Goal: Navigation & Orientation: Understand site structure

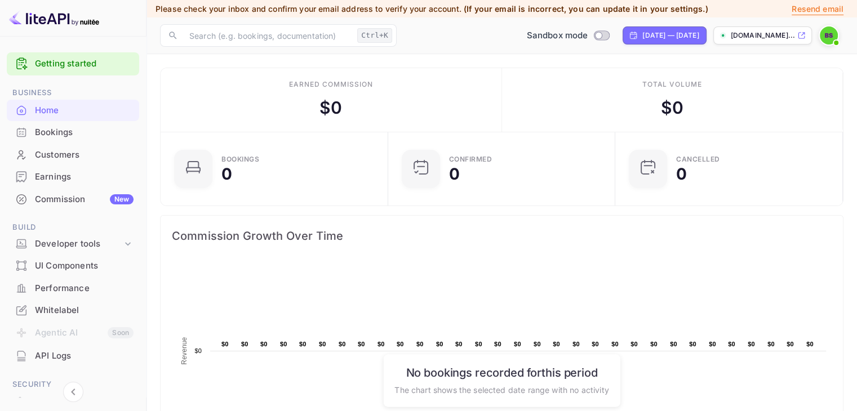
scroll to position [175, 212]
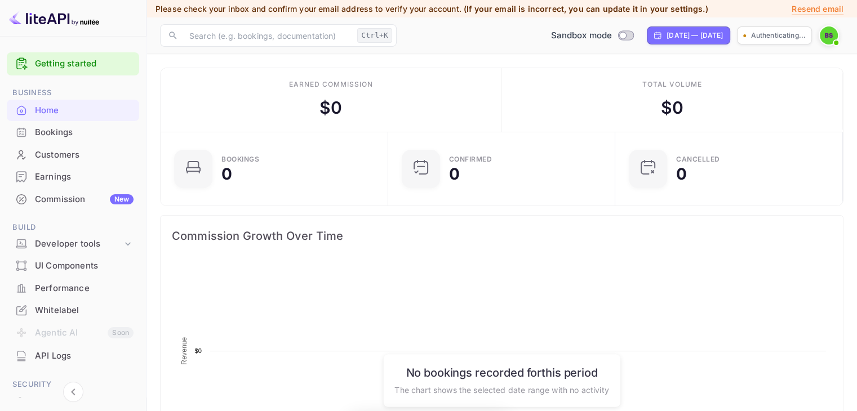
scroll to position [175, 212]
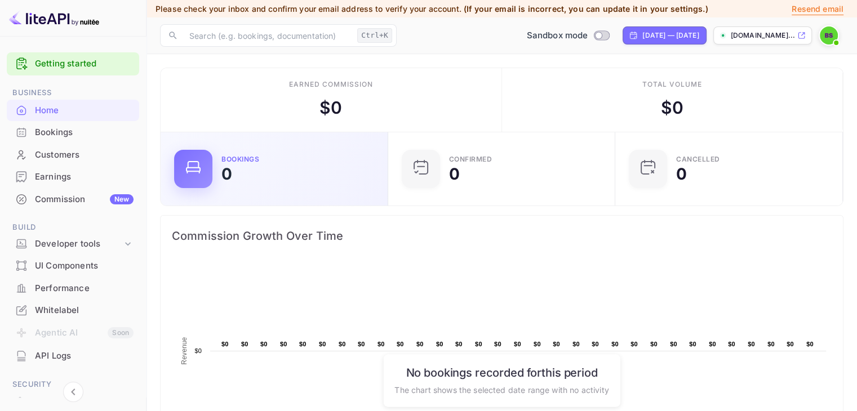
click at [336, 170] on div "Bookings 0" at bounding box center [298, 169] width 153 height 26
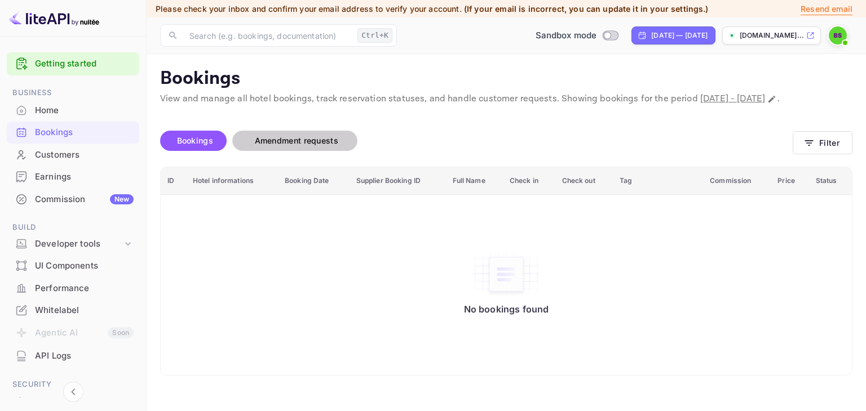
click at [334, 145] on span "Amendment requests" at bounding box center [296, 141] width 83 height 10
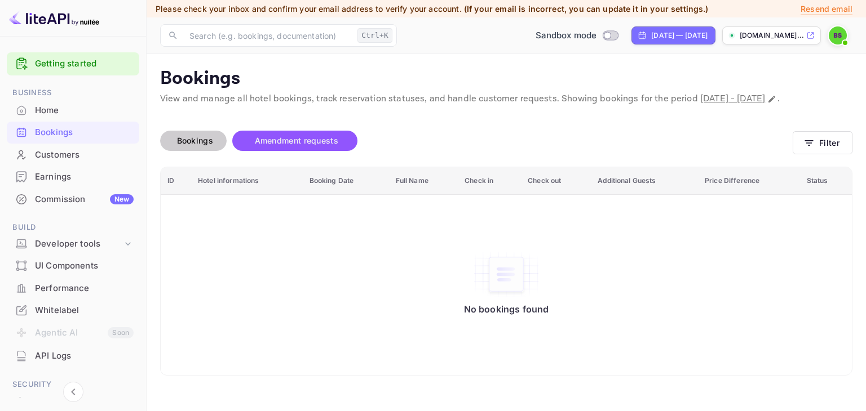
click at [189, 148] on span "Bookings" at bounding box center [194, 141] width 47 height 14
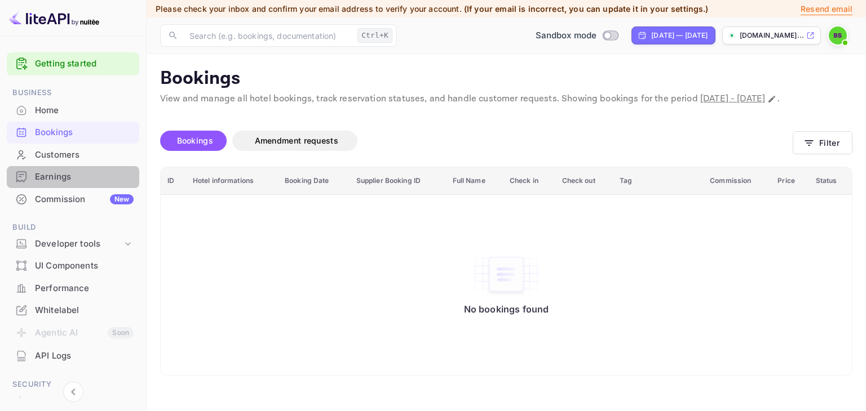
click at [81, 169] on div "Earnings" at bounding box center [73, 177] width 132 height 22
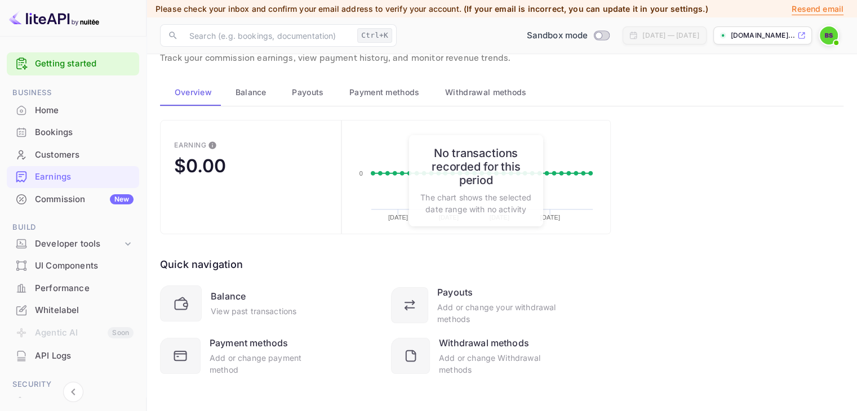
scroll to position [46, 0]
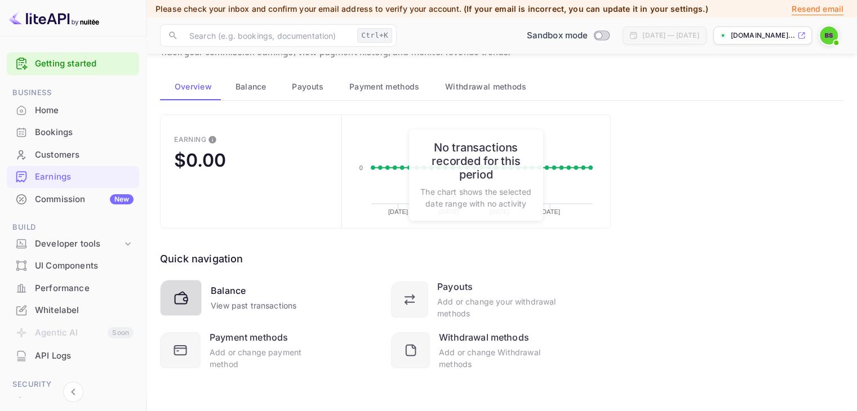
click at [189, 295] on icon at bounding box center [183, 300] width 20 height 20
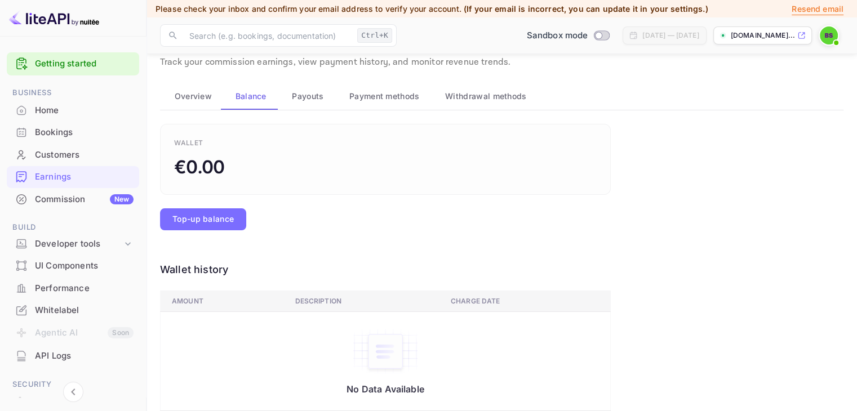
scroll to position [0, 0]
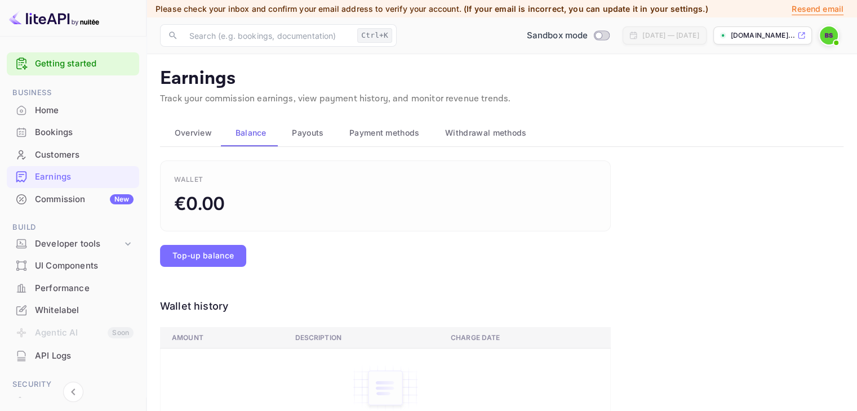
click at [70, 112] on div "Home" at bounding box center [84, 110] width 99 height 13
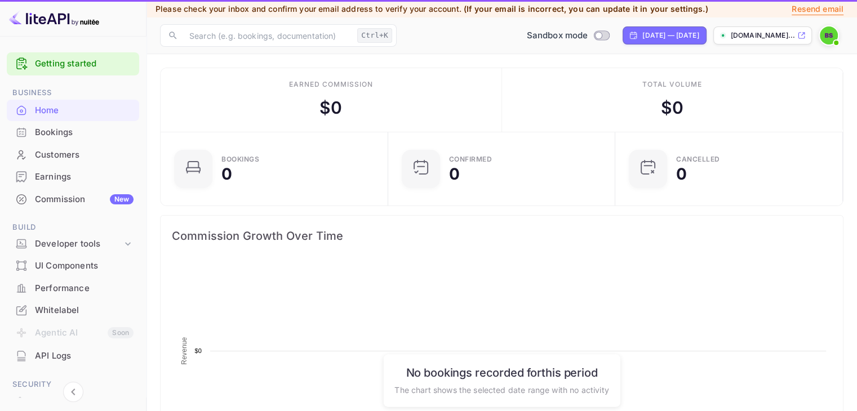
scroll to position [175, 212]
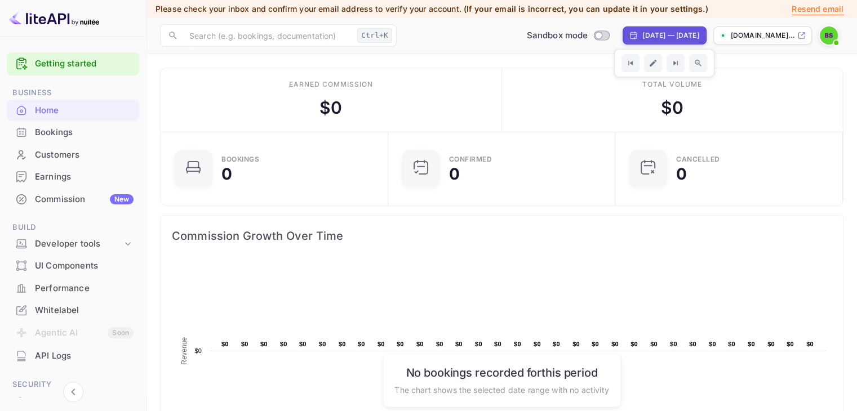
click at [829, 39] on img at bounding box center [829, 35] width 18 height 18
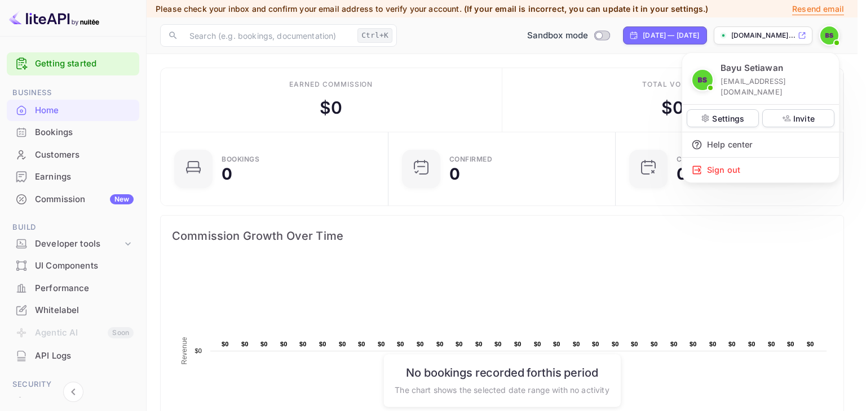
click at [53, 134] on div at bounding box center [433, 205] width 866 height 411
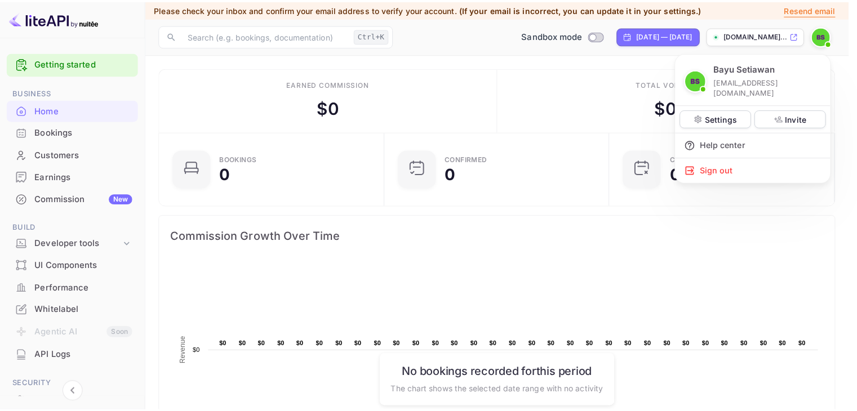
scroll to position [9, 9]
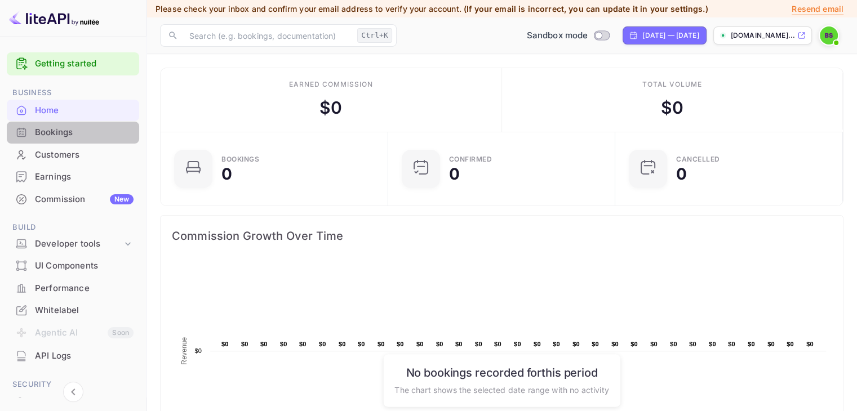
click at [96, 136] on div "Bookings" at bounding box center [84, 132] width 99 height 13
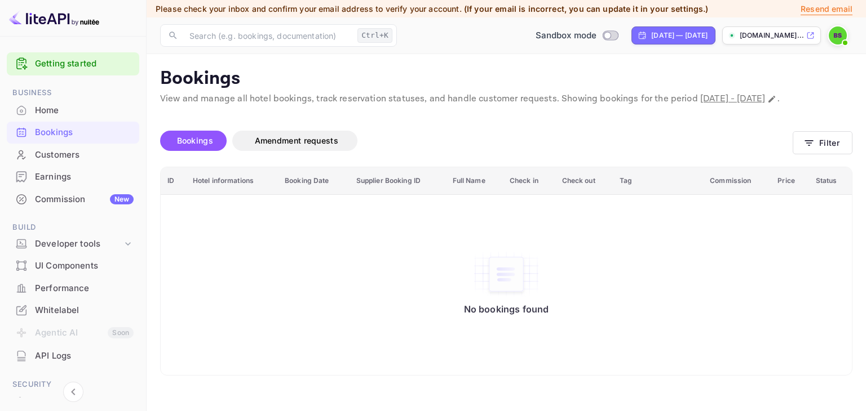
click at [62, 176] on div "Earnings" at bounding box center [84, 177] width 99 height 13
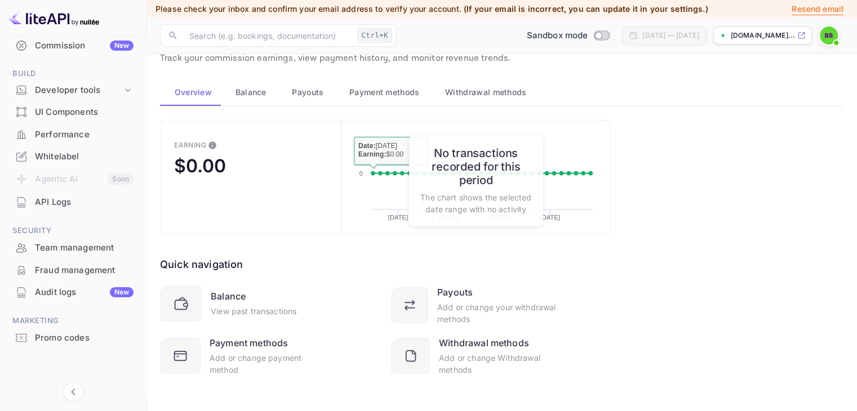
scroll to position [46, 0]
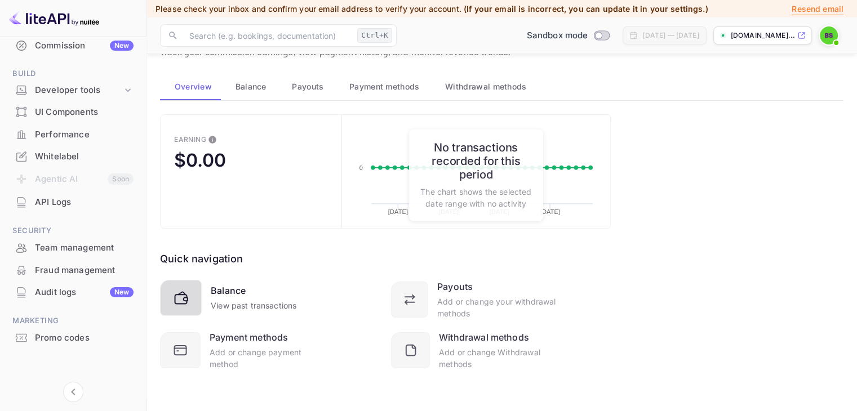
click at [187, 297] on icon at bounding box center [181, 299] width 12 height 9
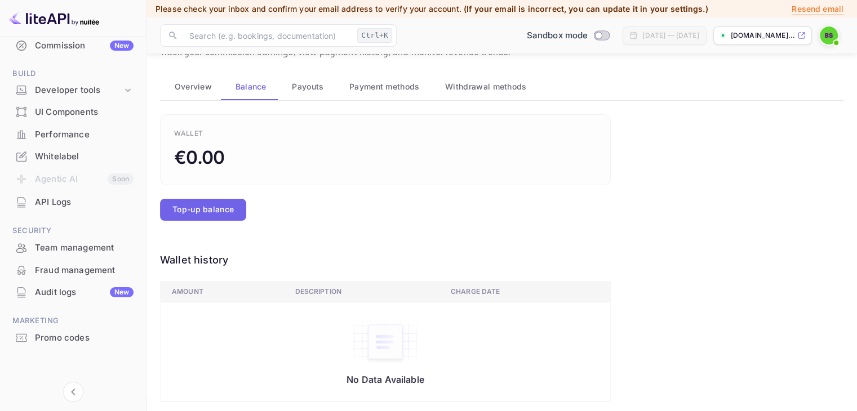
click at [228, 213] on button "Top-up balance" at bounding box center [203, 210] width 86 height 22
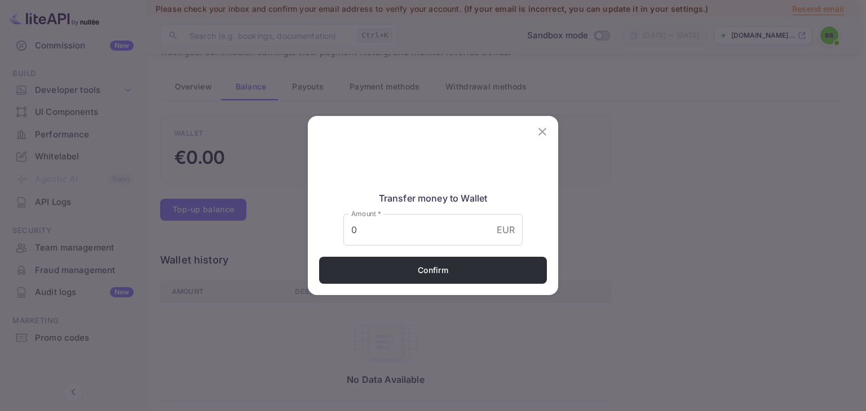
click at [545, 125] on icon "close" at bounding box center [542, 132] width 14 height 14
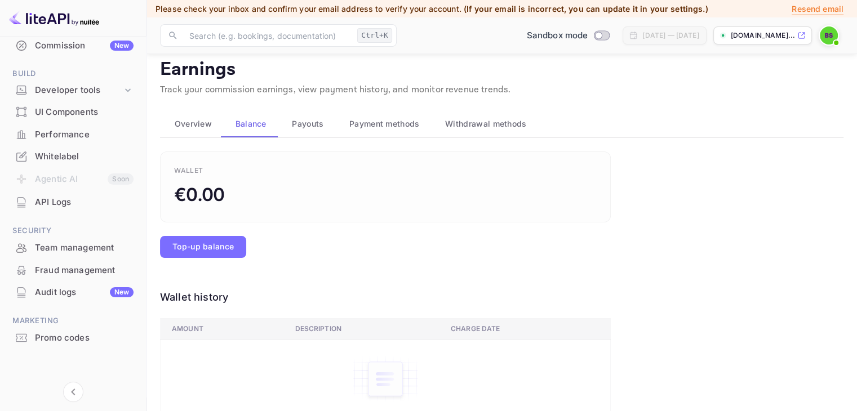
scroll to position [0, 0]
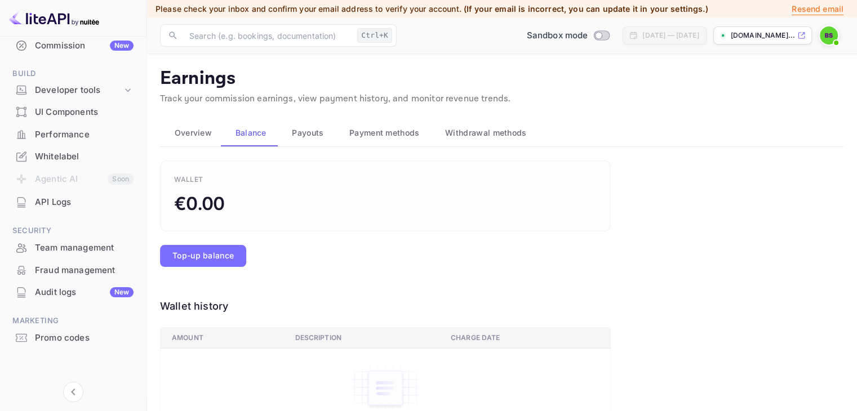
click at [800, 34] on icon at bounding box center [802, 36] width 8 height 8
drag, startPoint x: 64, startPoint y: 88, endPoint x: 70, endPoint y: 95, distance: 8.8
click at [65, 87] on div "Developer tools" at bounding box center [78, 90] width 87 height 13
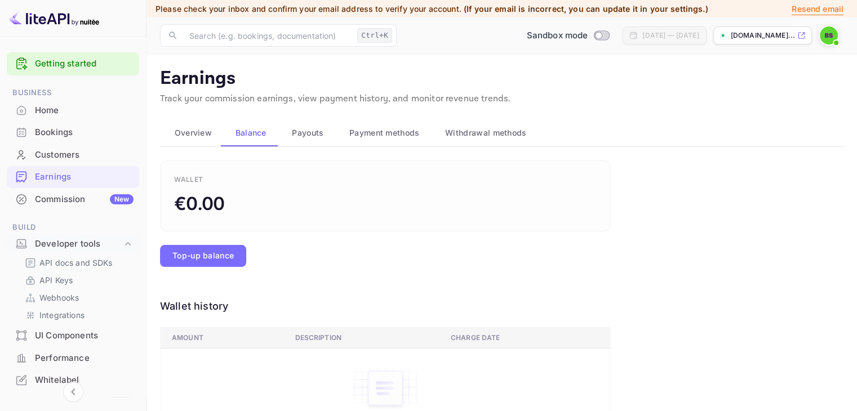
click at [60, 140] on div "Bookings" at bounding box center [73, 133] width 132 height 22
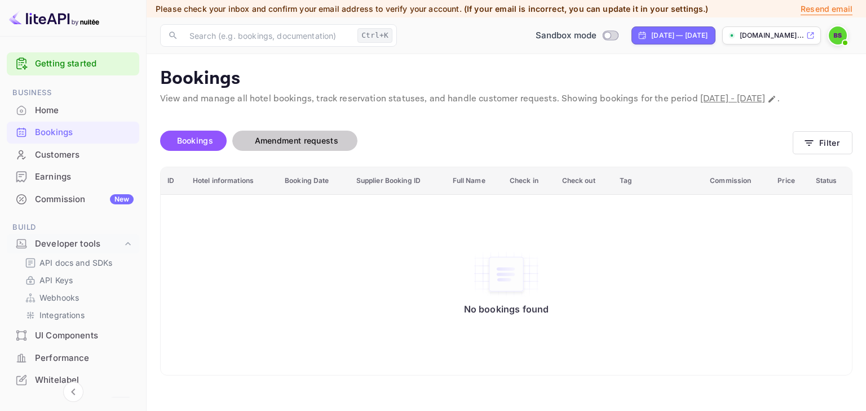
click at [304, 147] on span "Amendment requests" at bounding box center [297, 141] width 106 height 14
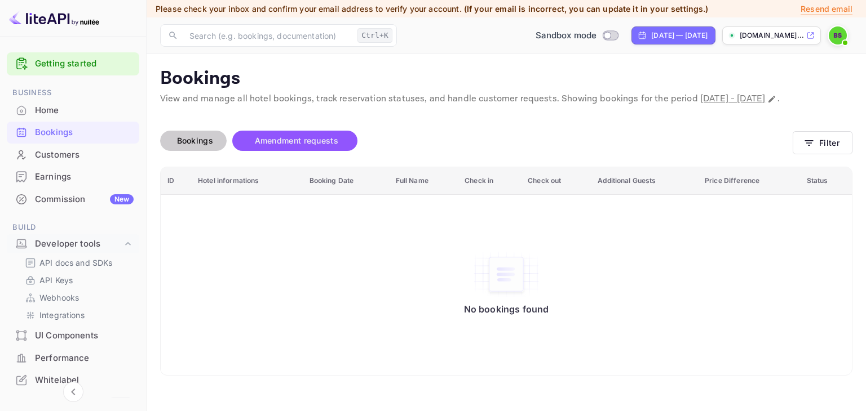
click at [210, 145] on span "Bookings" at bounding box center [195, 141] width 36 height 10
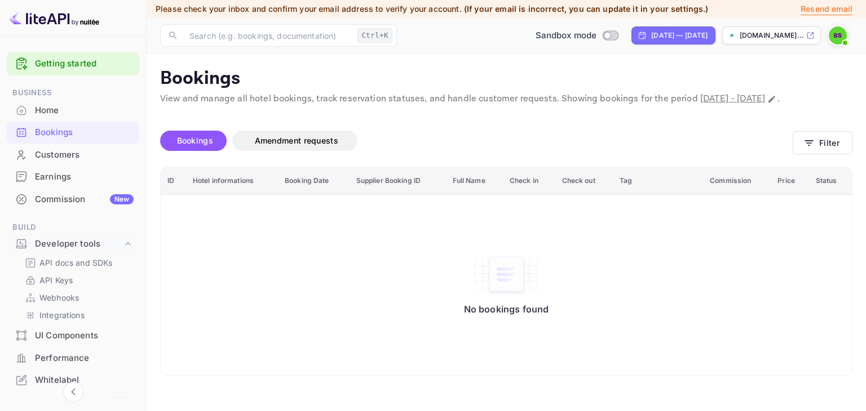
click at [836, 36] on img at bounding box center [838, 35] width 18 height 18
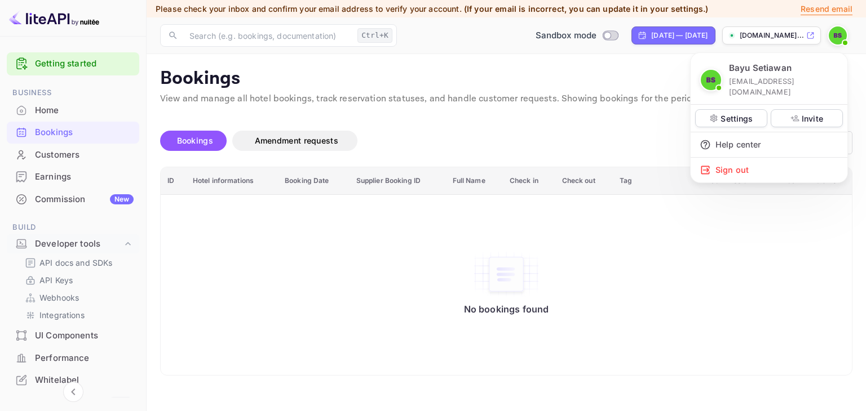
click at [836, 36] on div at bounding box center [433, 205] width 866 height 411
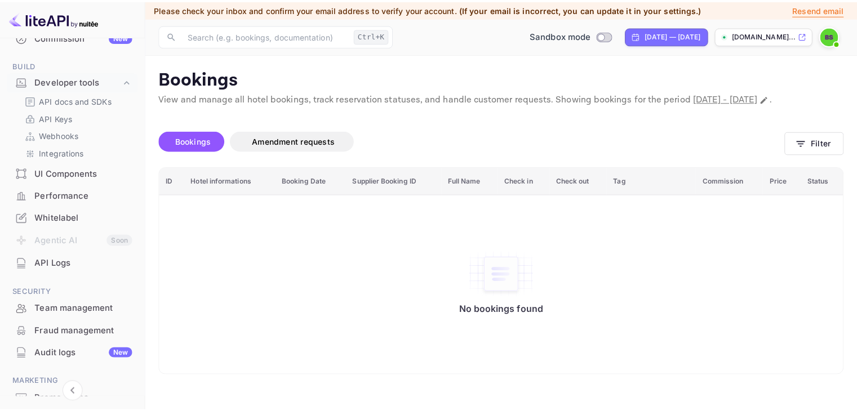
scroll to position [224, 0]
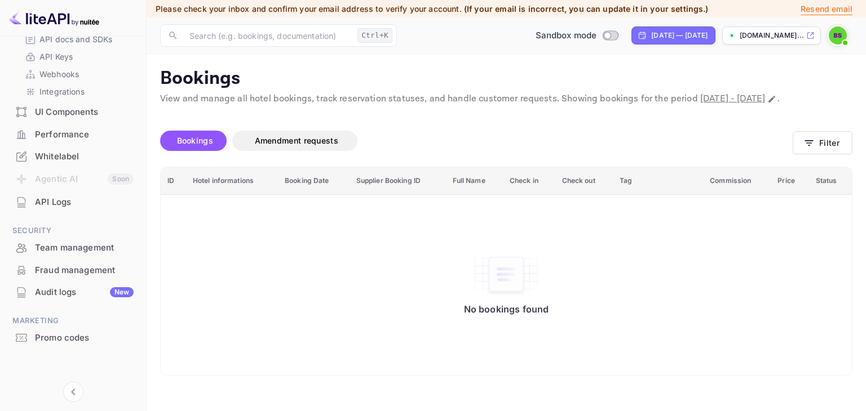
click at [63, 271] on div "Fraud management" at bounding box center [84, 270] width 99 height 13
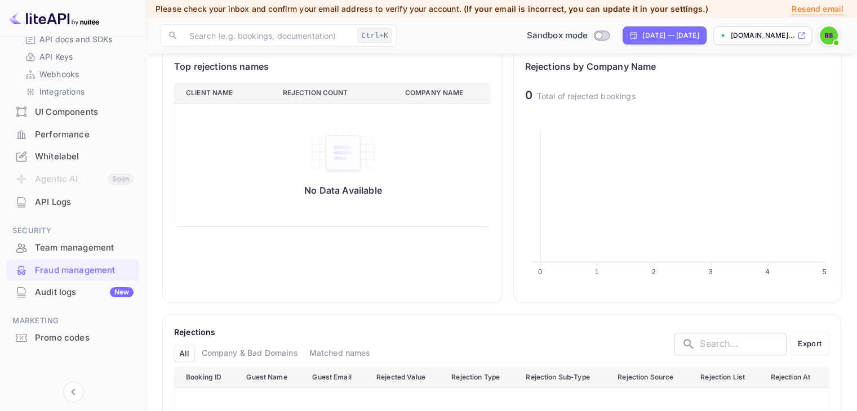
scroll to position [517, 0]
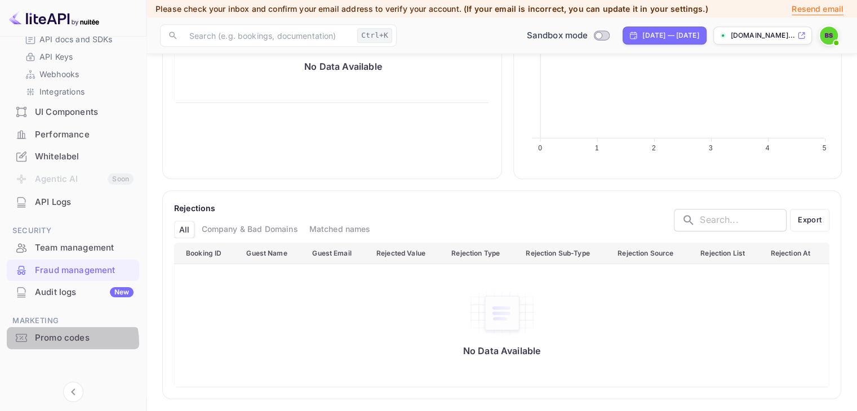
click at [57, 343] on div "Promo codes" at bounding box center [84, 338] width 99 height 13
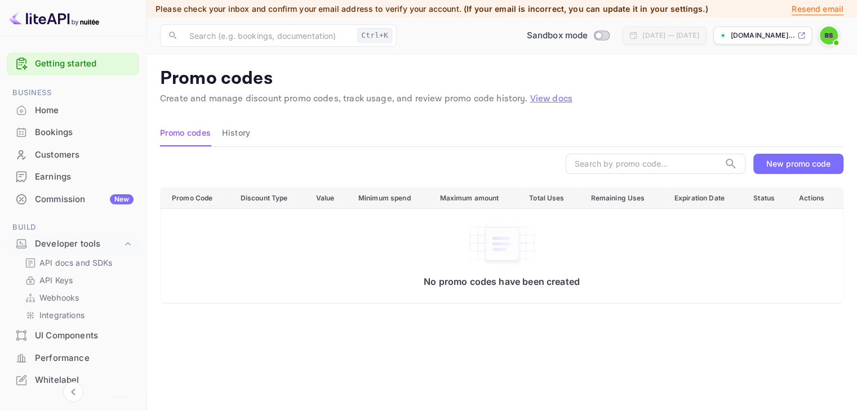
click at [61, 168] on div "Earnings" at bounding box center [73, 177] width 132 height 22
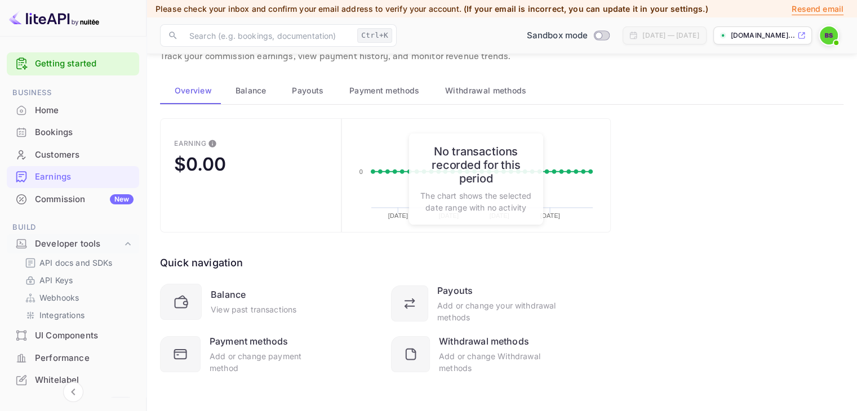
scroll to position [46, 0]
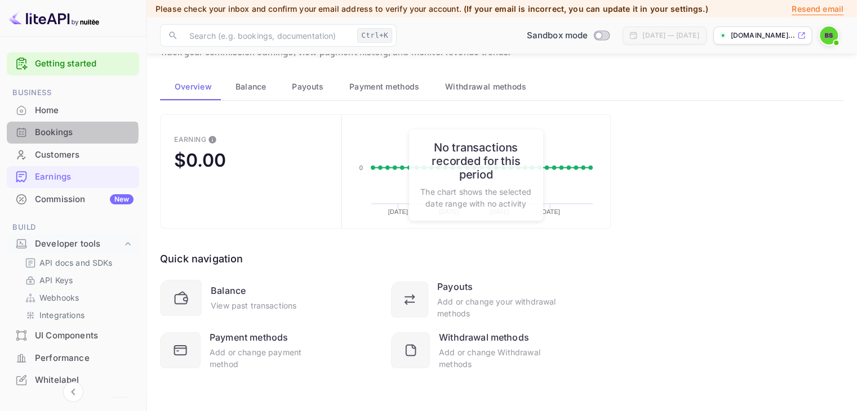
click at [69, 133] on div "Bookings" at bounding box center [84, 132] width 99 height 13
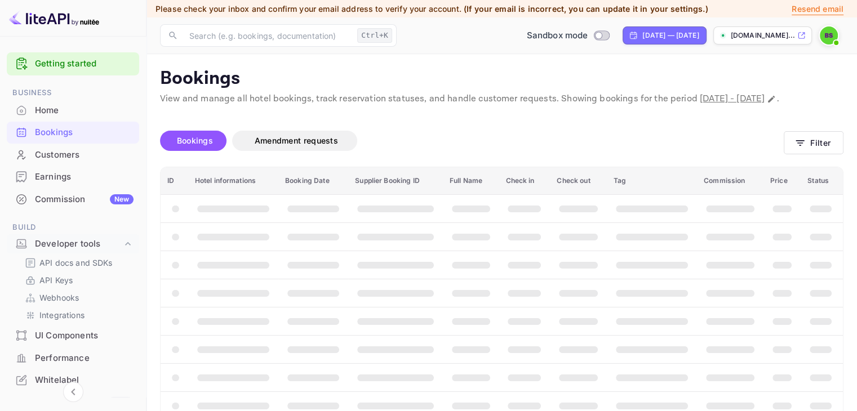
click at [61, 117] on div "Home" at bounding box center [73, 111] width 132 height 22
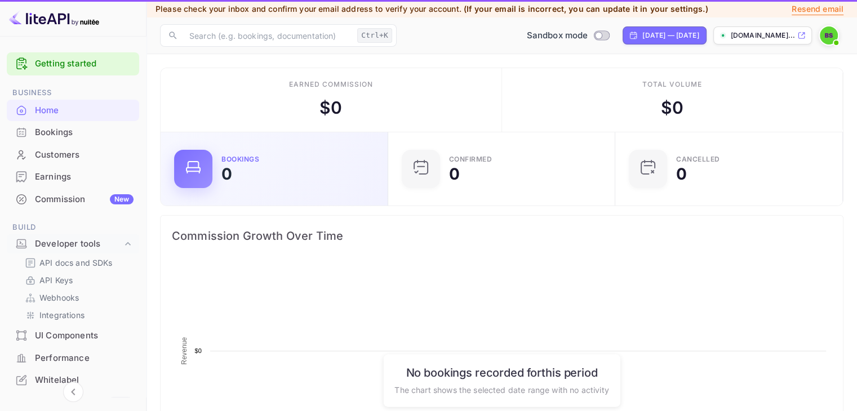
scroll to position [175, 212]
